Goal: Task Accomplishment & Management: Manage account settings

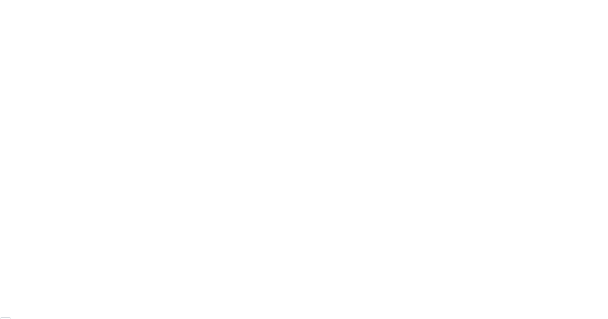
scroll to position [58, 0]
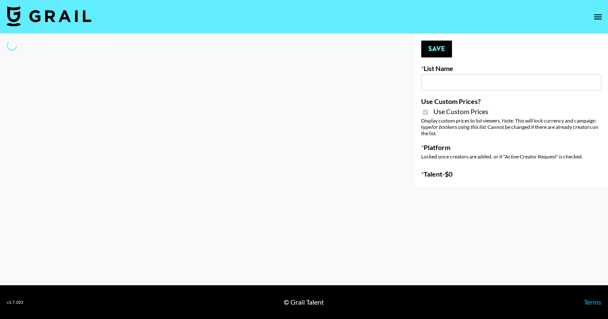
type input "Topsurveys ([DATE])"
checkbox input "true"
select select "Brand"
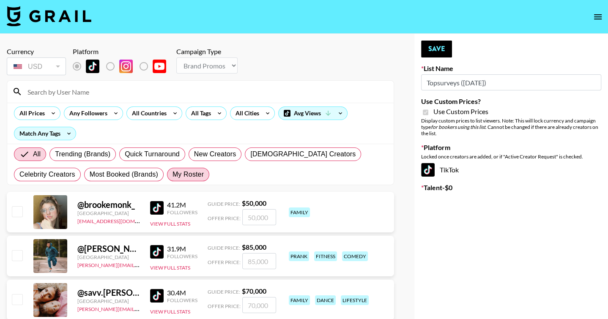
click at [173, 178] on span "My Roster" at bounding box center [188, 175] width 31 height 10
click at [173, 175] on input "My Roster" at bounding box center [173, 175] width 0 height 0
radio input "true"
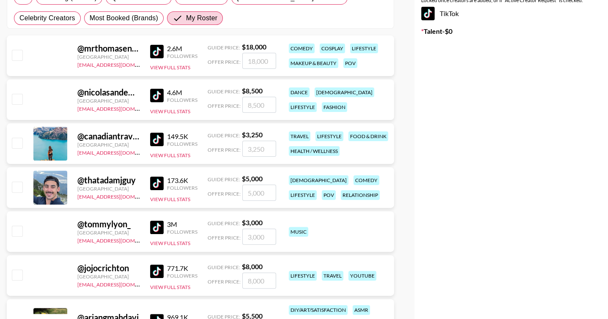
scroll to position [158, 0]
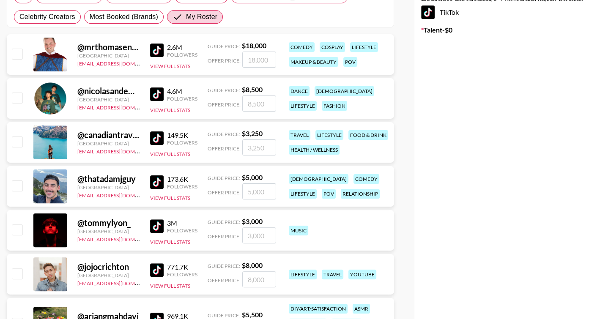
click at [261, 148] on input "number" at bounding box center [259, 148] width 34 height 16
checkbox input "true"
type input "2500"
click at [252, 194] on input "number" at bounding box center [259, 192] width 34 height 16
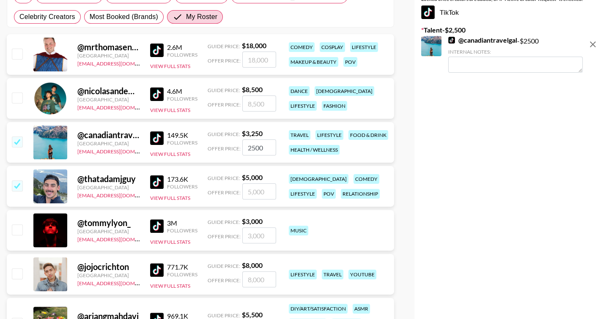
checkbox input "true"
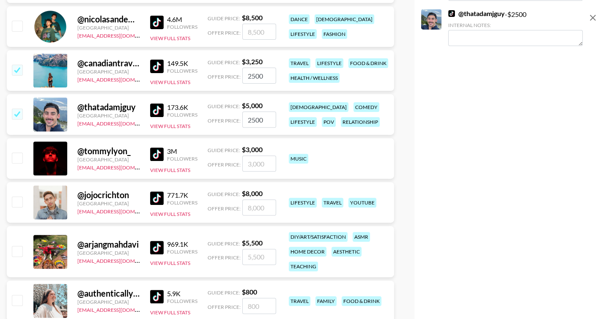
scroll to position [231, 0]
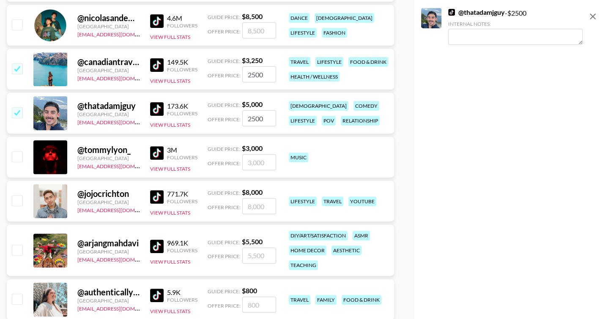
type input "2500"
click at [254, 258] on input "number" at bounding box center [259, 256] width 34 height 16
checkbox input "true"
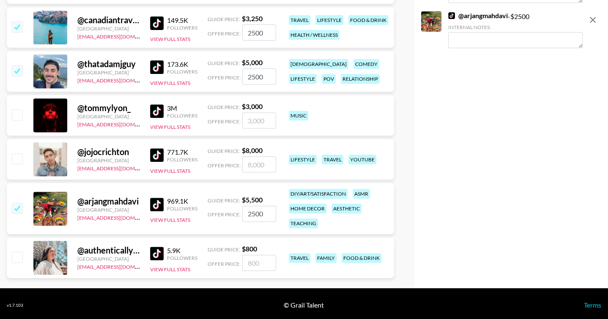
scroll to position [275, 0]
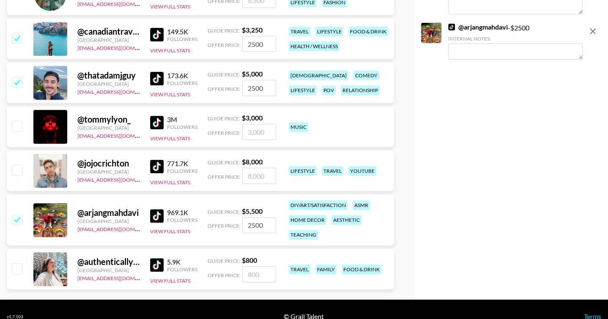
type input "2500"
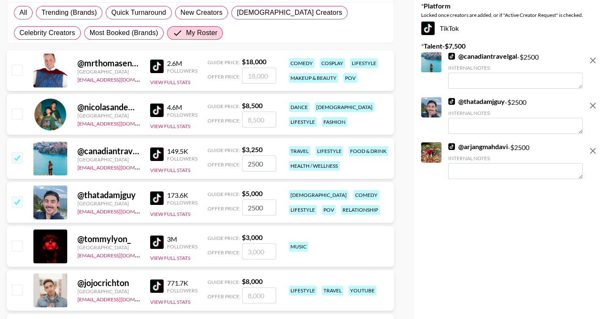
scroll to position [0, 0]
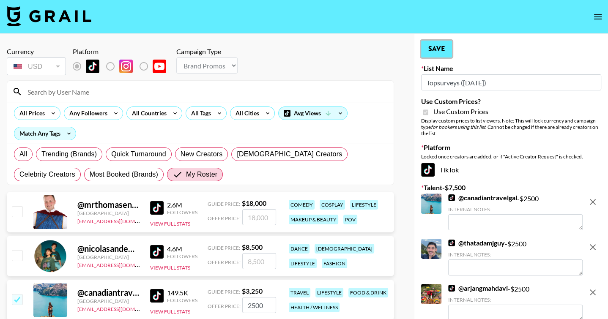
click at [439, 49] on button "Save" at bounding box center [436, 49] width 31 height 17
